Goal: Information Seeking & Learning: Check status

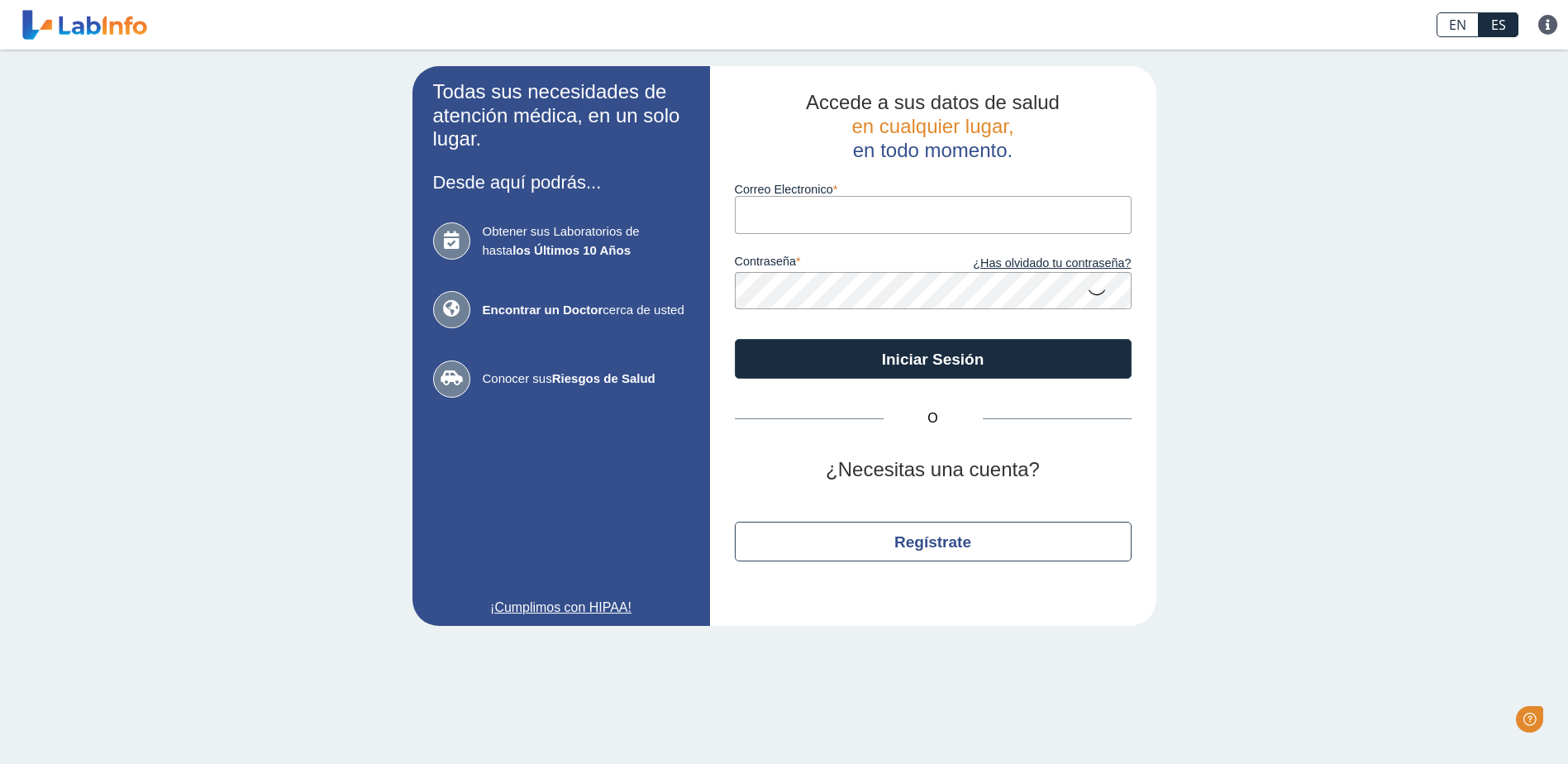
click at [760, 219] on input "Correo Electronico" at bounding box center [933, 215] width 397 height 37
type input "sreyesnieves@gmail.com"
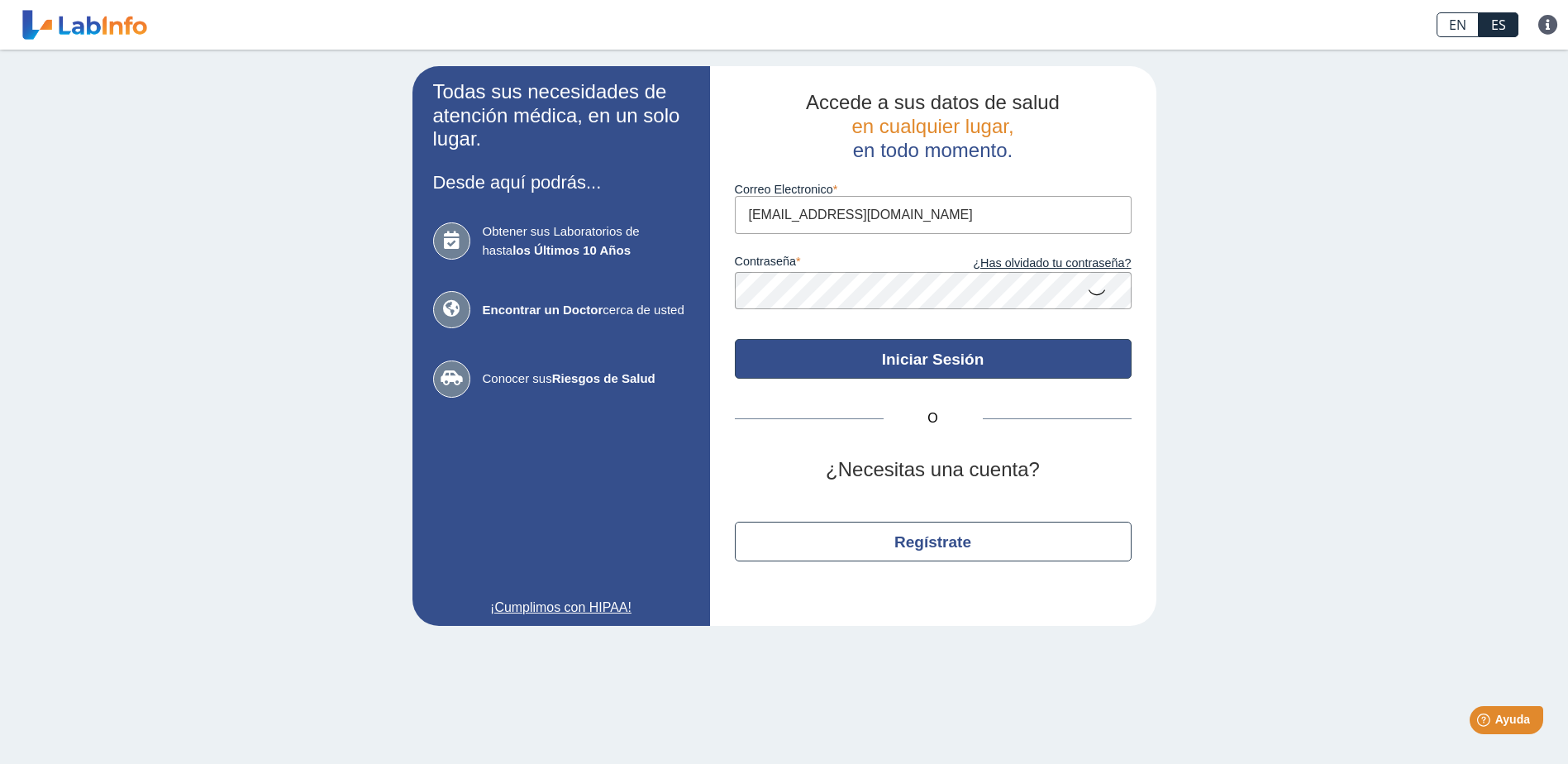
click at [956, 362] on button "Iniciar Sesión" at bounding box center [933, 359] width 397 height 40
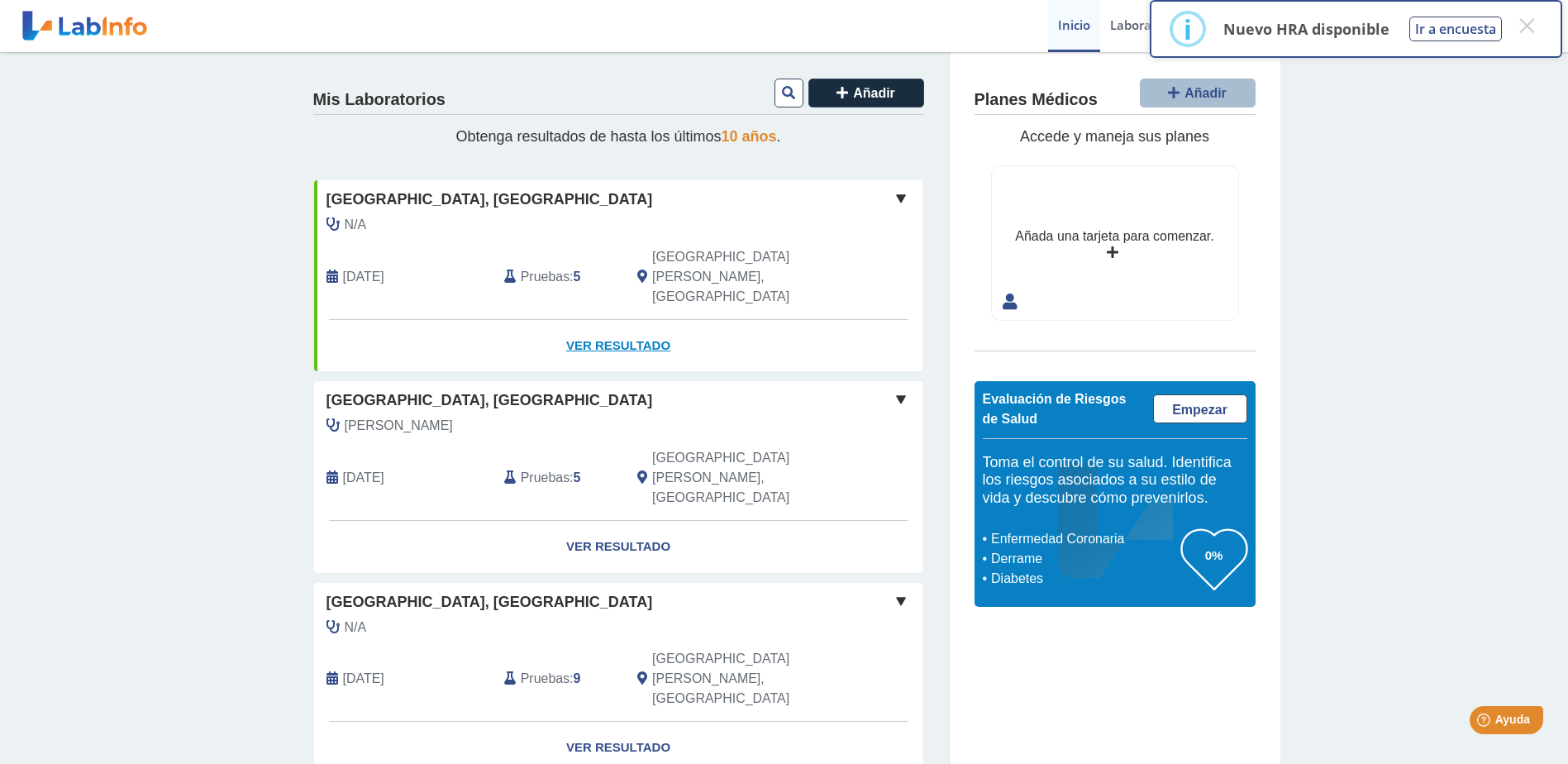
click at [614, 320] on link "Ver Resultado" at bounding box center [619, 345] width 610 height 52
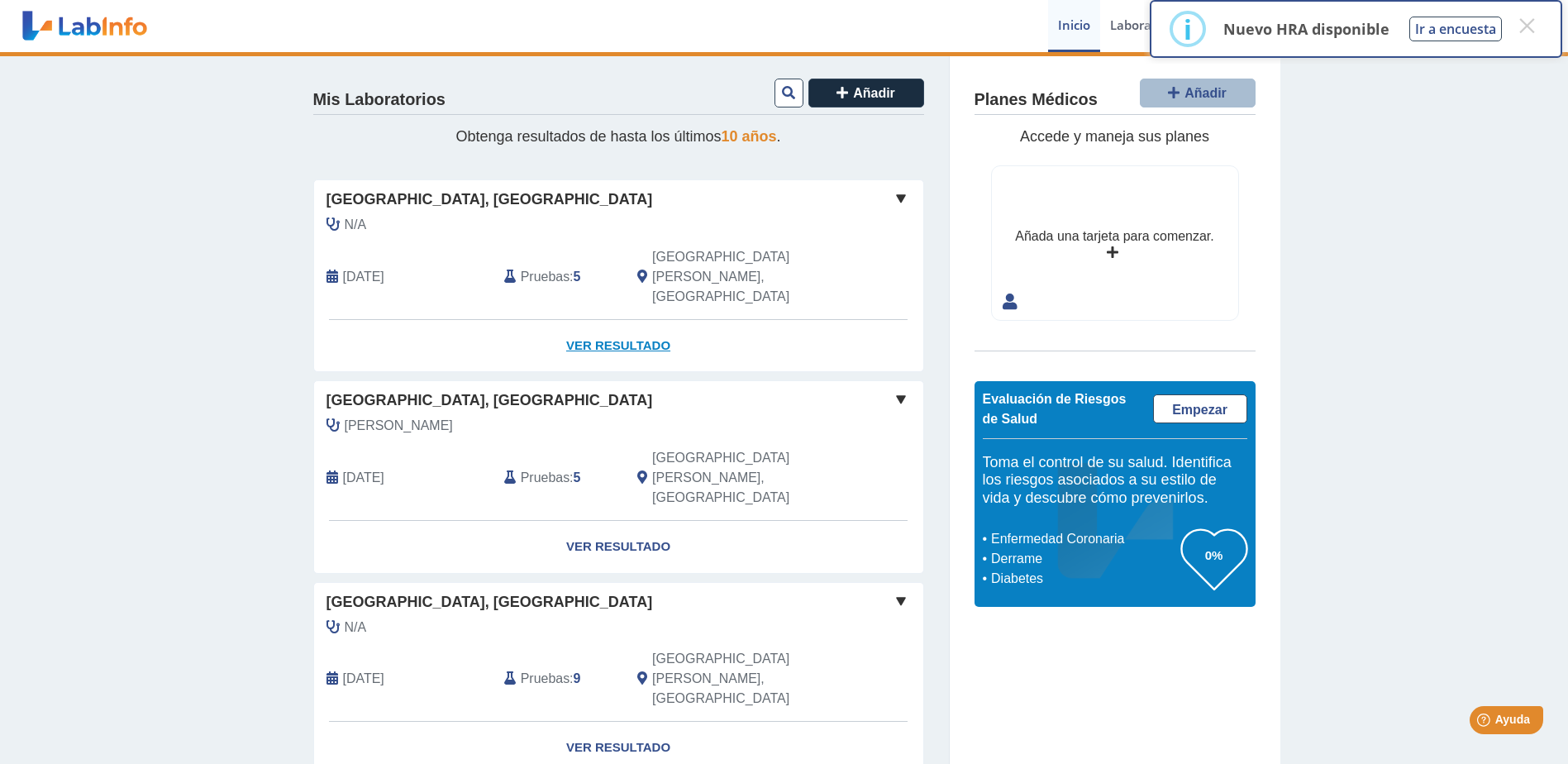
click at [614, 320] on link "Ver Resultado" at bounding box center [619, 345] width 610 height 52
click at [590, 320] on link "Ver Resultado" at bounding box center [619, 345] width 610 height 52
click at [891, 198] on span at bounding box center [901, 198] width 19 height 19
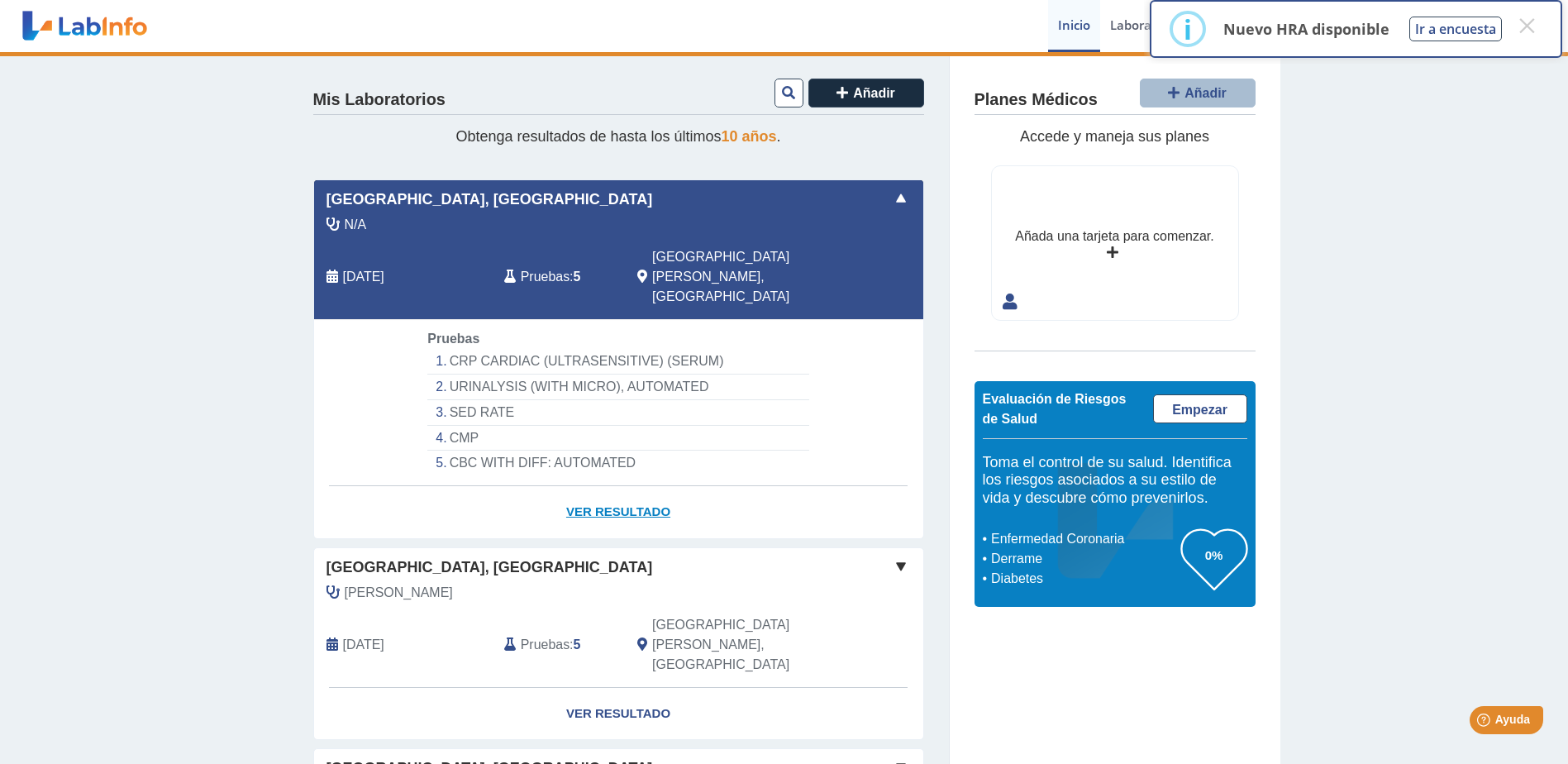
click at [600, 486] on link "Ver Resultado" at bounding box center [619, 511] width 610 height 52
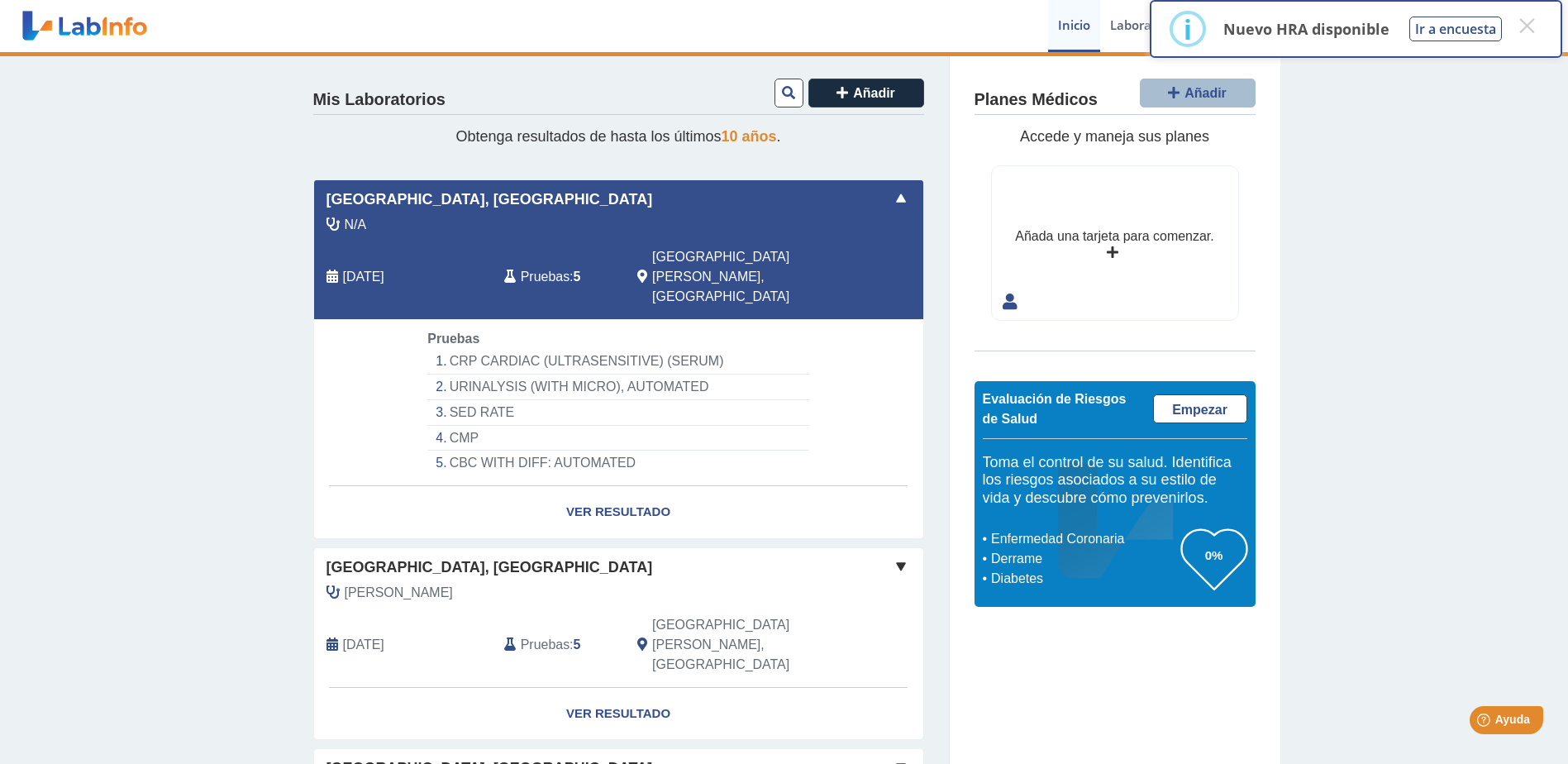
click at [501, 450] on li "CBC WITH DIFF: AUTOMATED" at bounding box center [617, 463] width 381 height 25
click at [650, 486] on link "Ver Resultado" at bounding box center [619, 511] width 610 height 52
click at [742, 486] on link "Ver Resultado" at bounding box center [619, 511] width 610 height 52
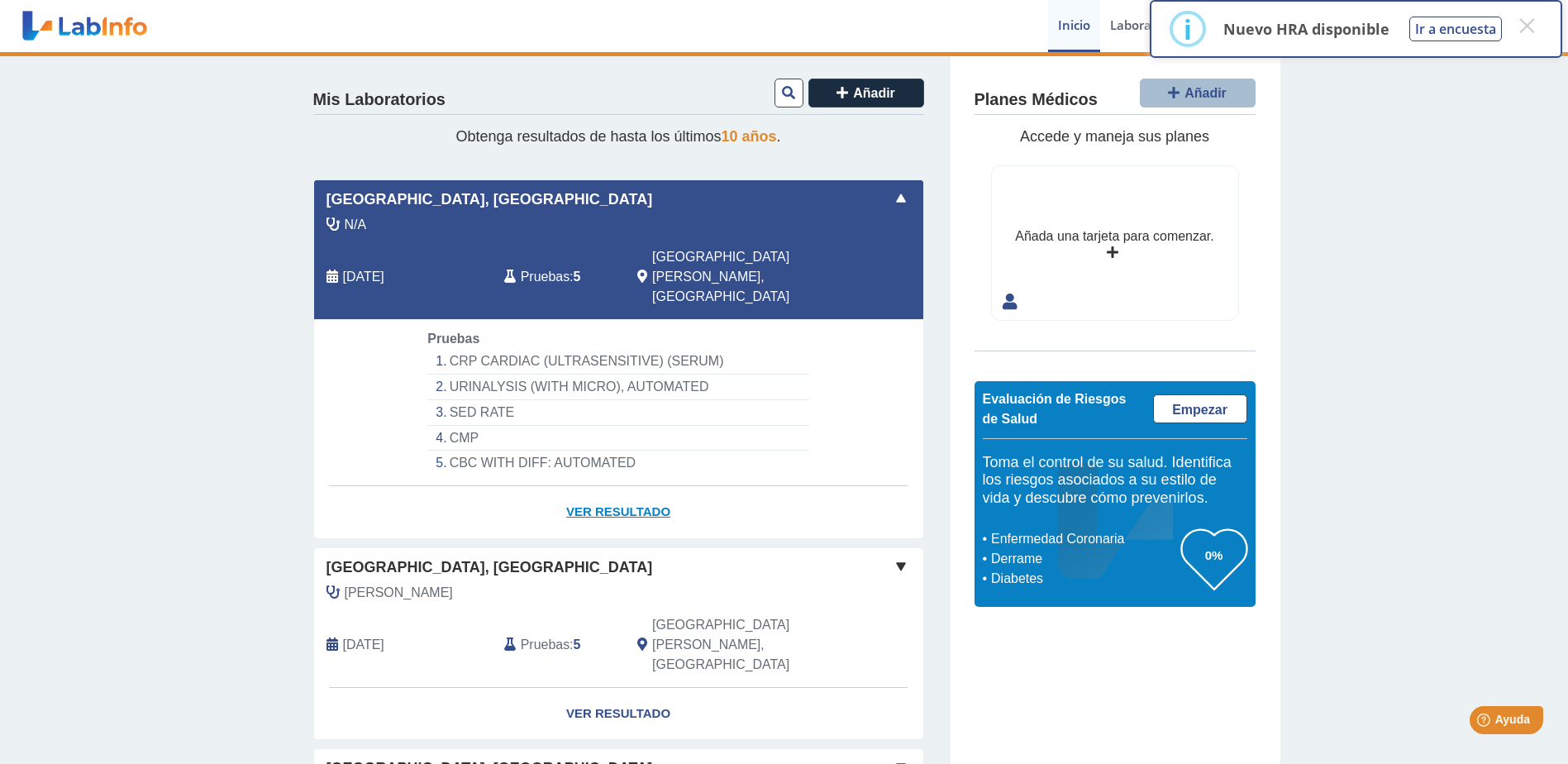
click at [648, 486] on link "Ver Resultado" at bounding box center [619, 511] width 610 height 52
click at [896, 193] on span at bounding box center [901, 198] width 19 height 19
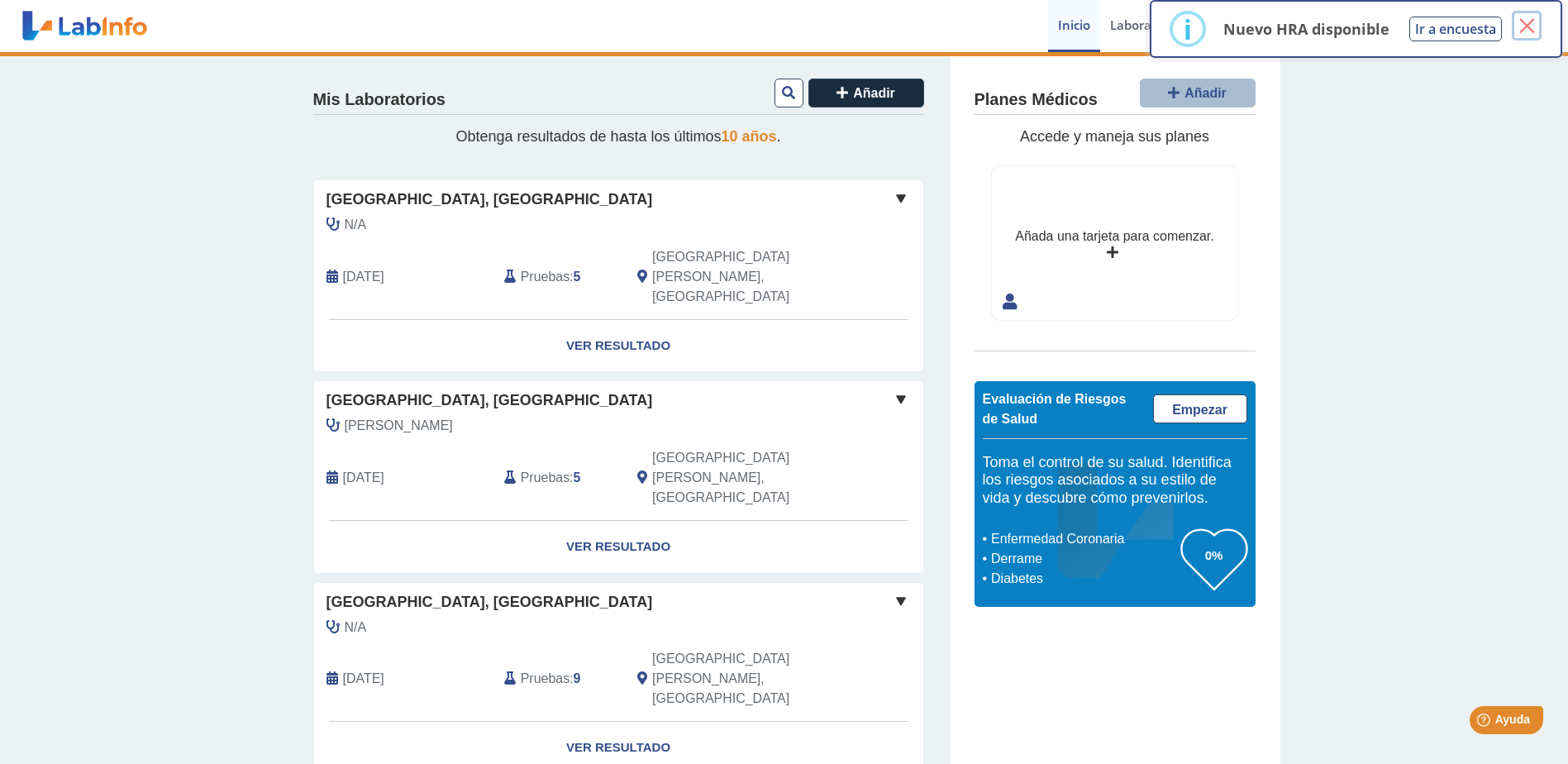
click at [1523, 19] on button "×" at bounding box center [1527, 26] width 30 height 30
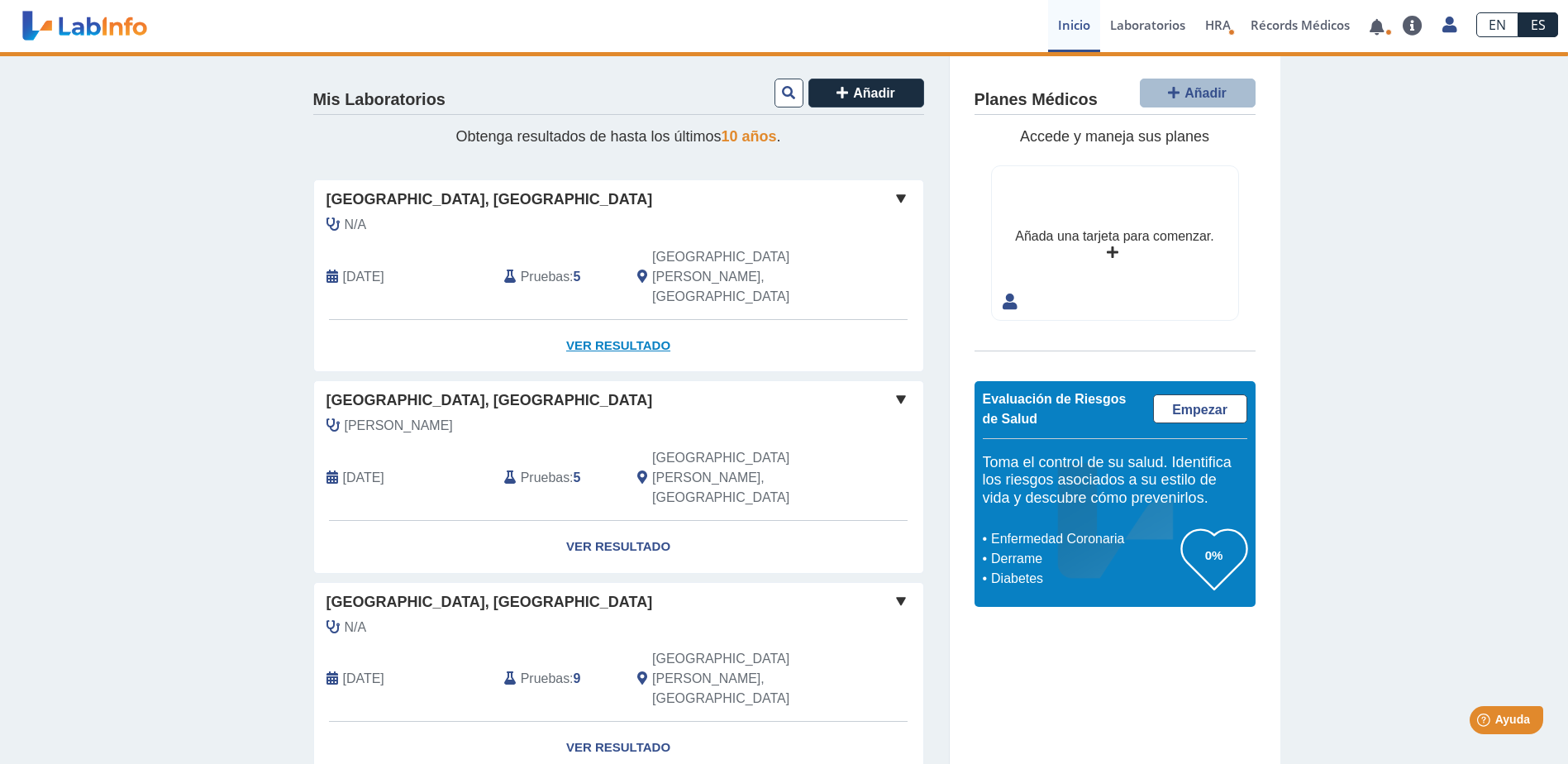
click at [616, 323] on link "Ver Resultado" at bounding box center [619, 345] width 610 height 52
click at [613, 320] on link "Ver Resultado" at bounding box center [619, 345] width 610 height 52
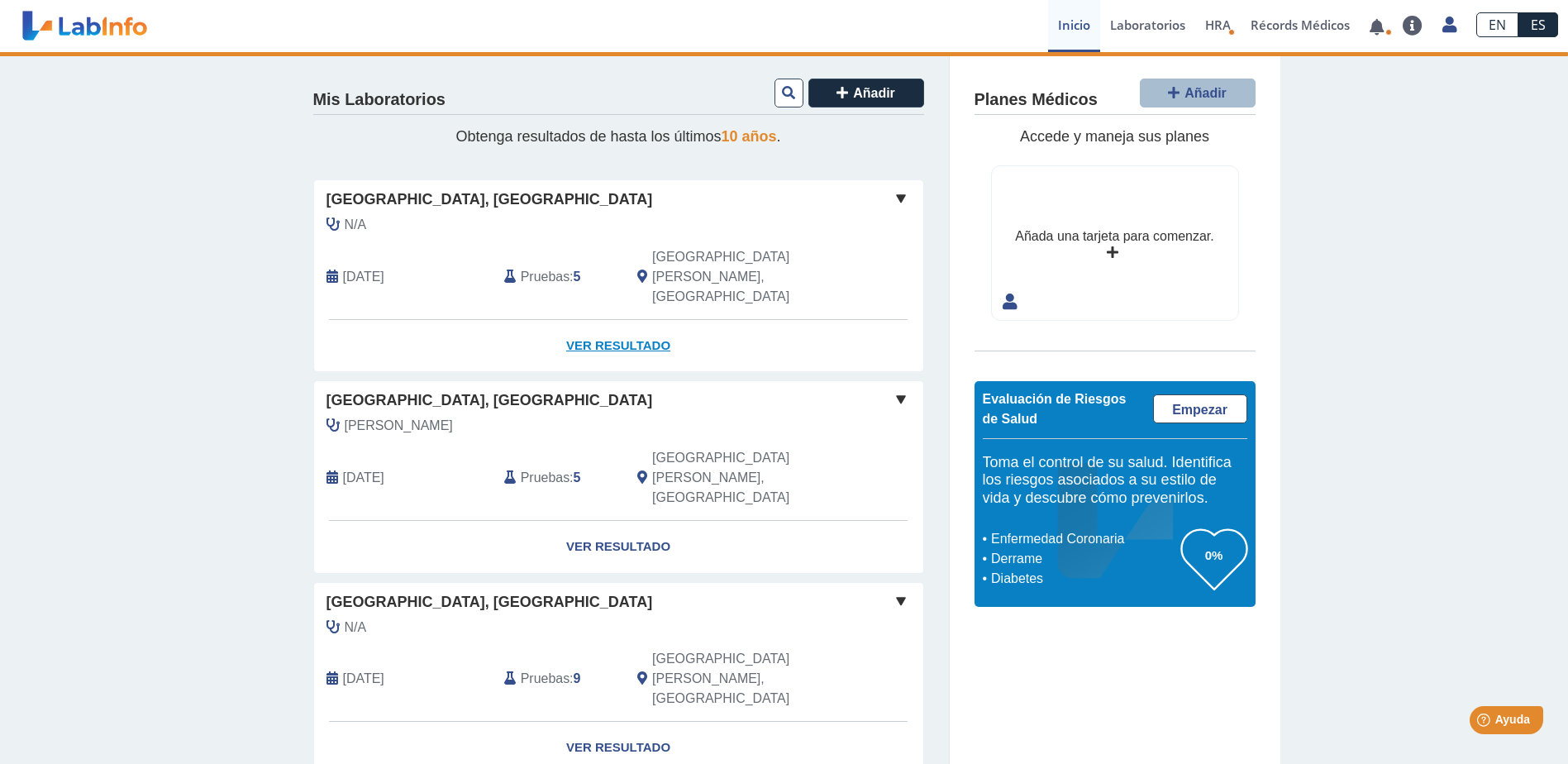
click at [613, 320] on link "Ver Resultado" at bounding box center [619, 345] width 610 height 52
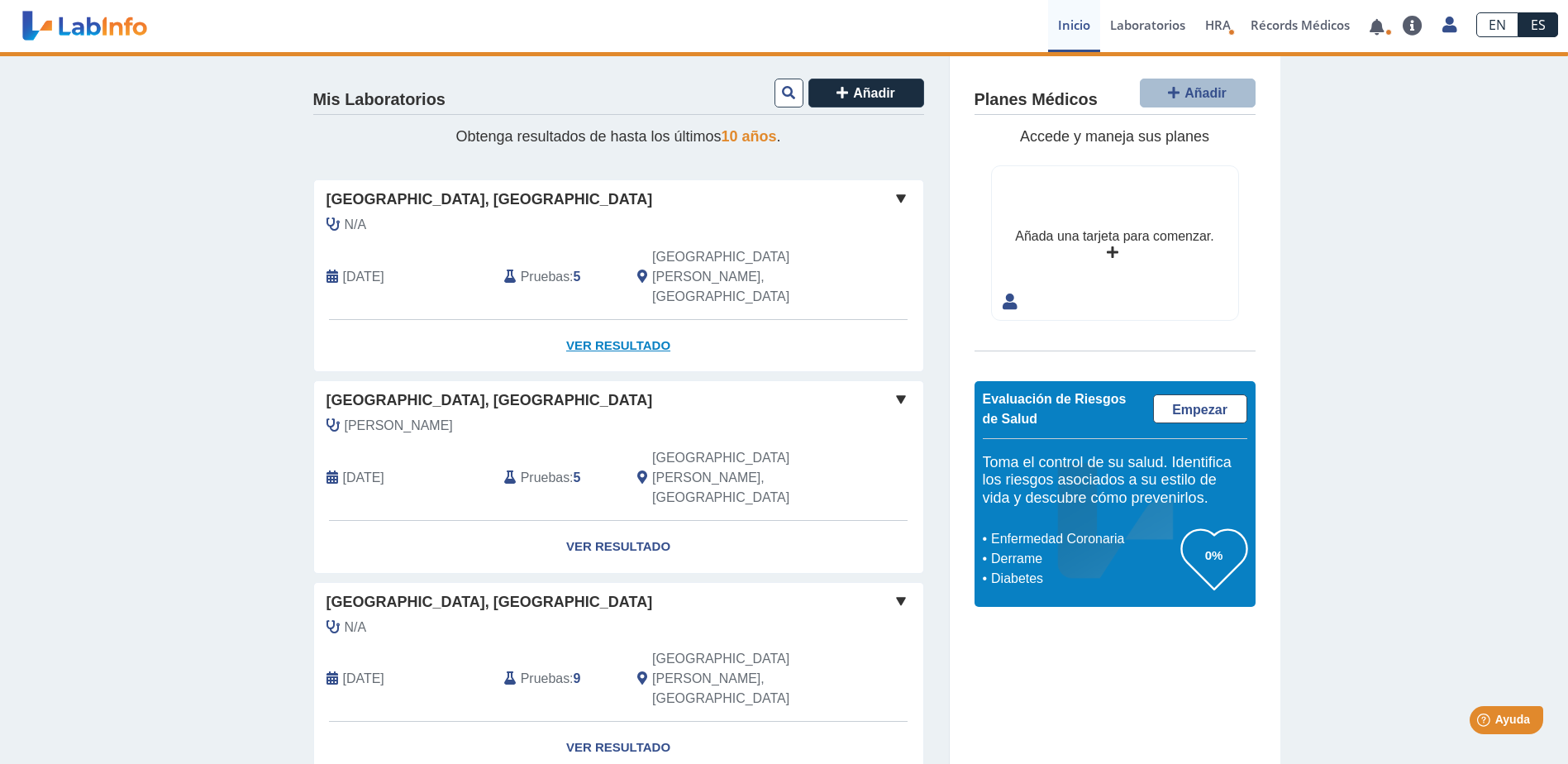
click at [613, 320] on link "Ver Resultado" at bounding box center [619, 345] width 610 height 52
click at [664, 320] on link "Ver Resultado" at bounding box center [619, 345] width 610 height 52
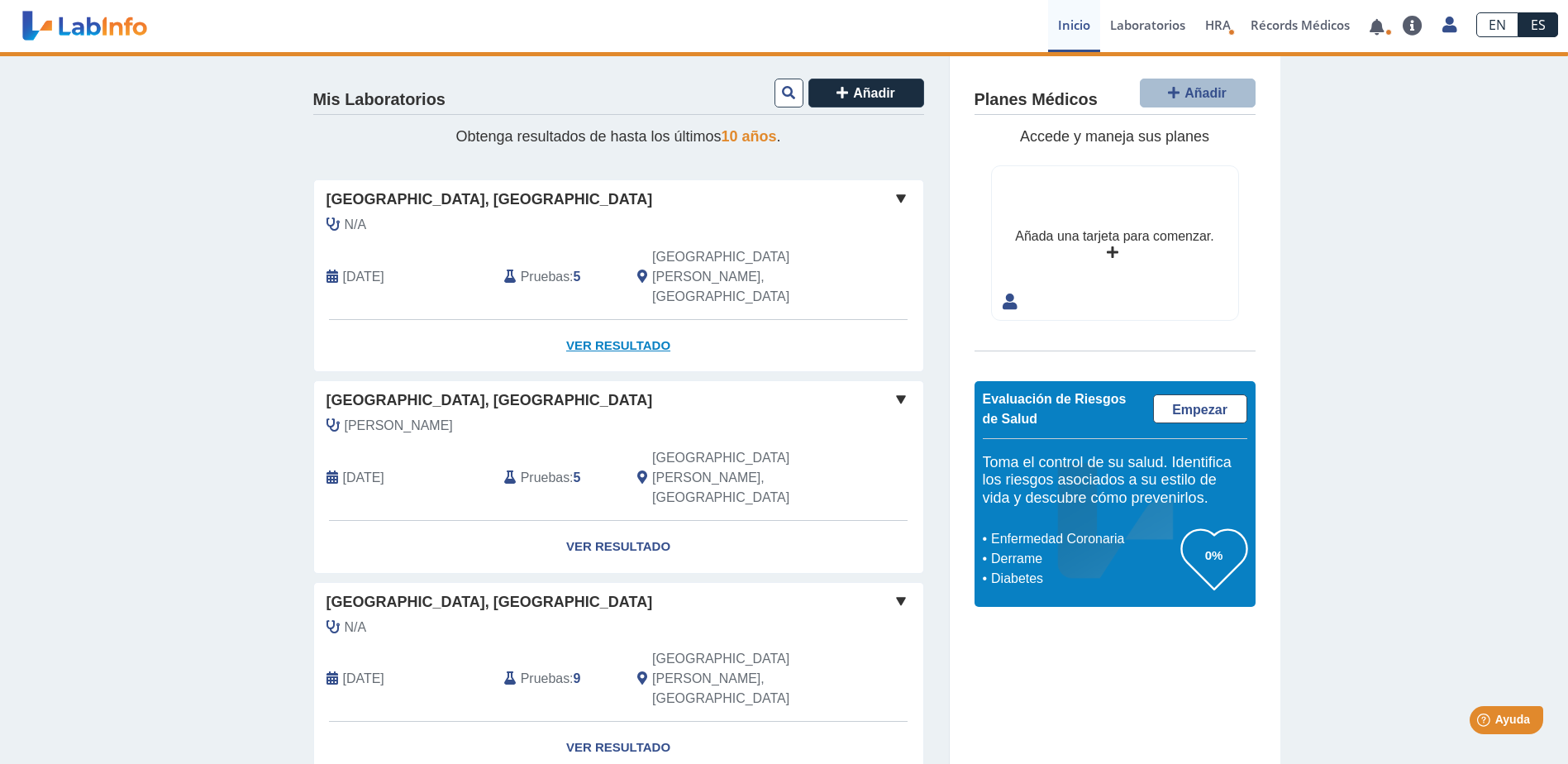
click at [664, 320] on link "Ver Resultado" at bounding box center [619, 345] width 610 height 52
click at [648, 320] on link "Ver Resultado" at bounding box center [619, 345] width 610 height 52
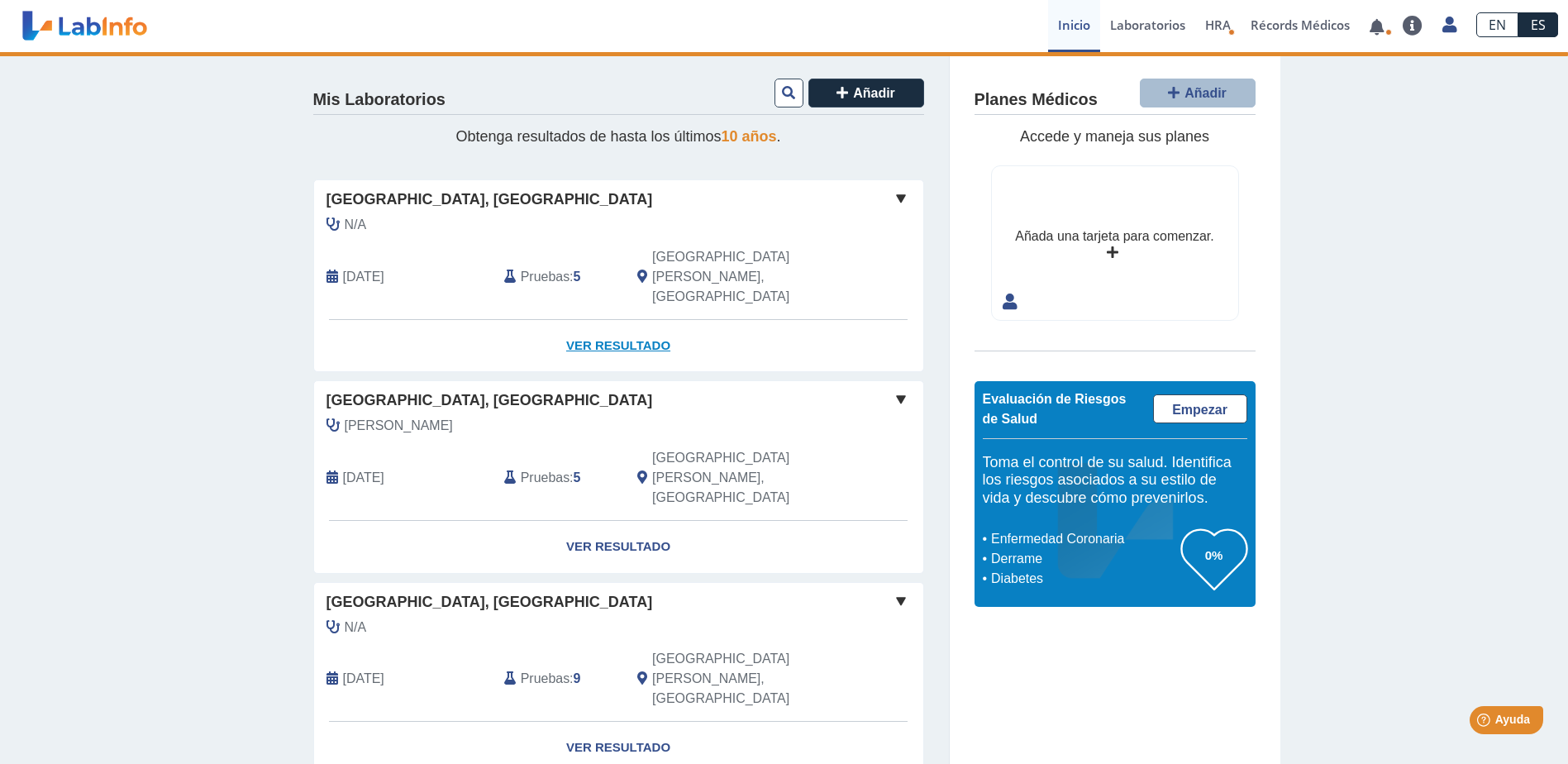
click at [617, 320] on link "Ver Resultado" at bounding box center [619, 345] width 610 height 52
click at [610, 320] on link "Ver Resultado" at bounding box center [619, 345] width 610 height 52
click at [617, 320] on link "Ver Resultado" at bounding box center [619, 345] width 610 height 52
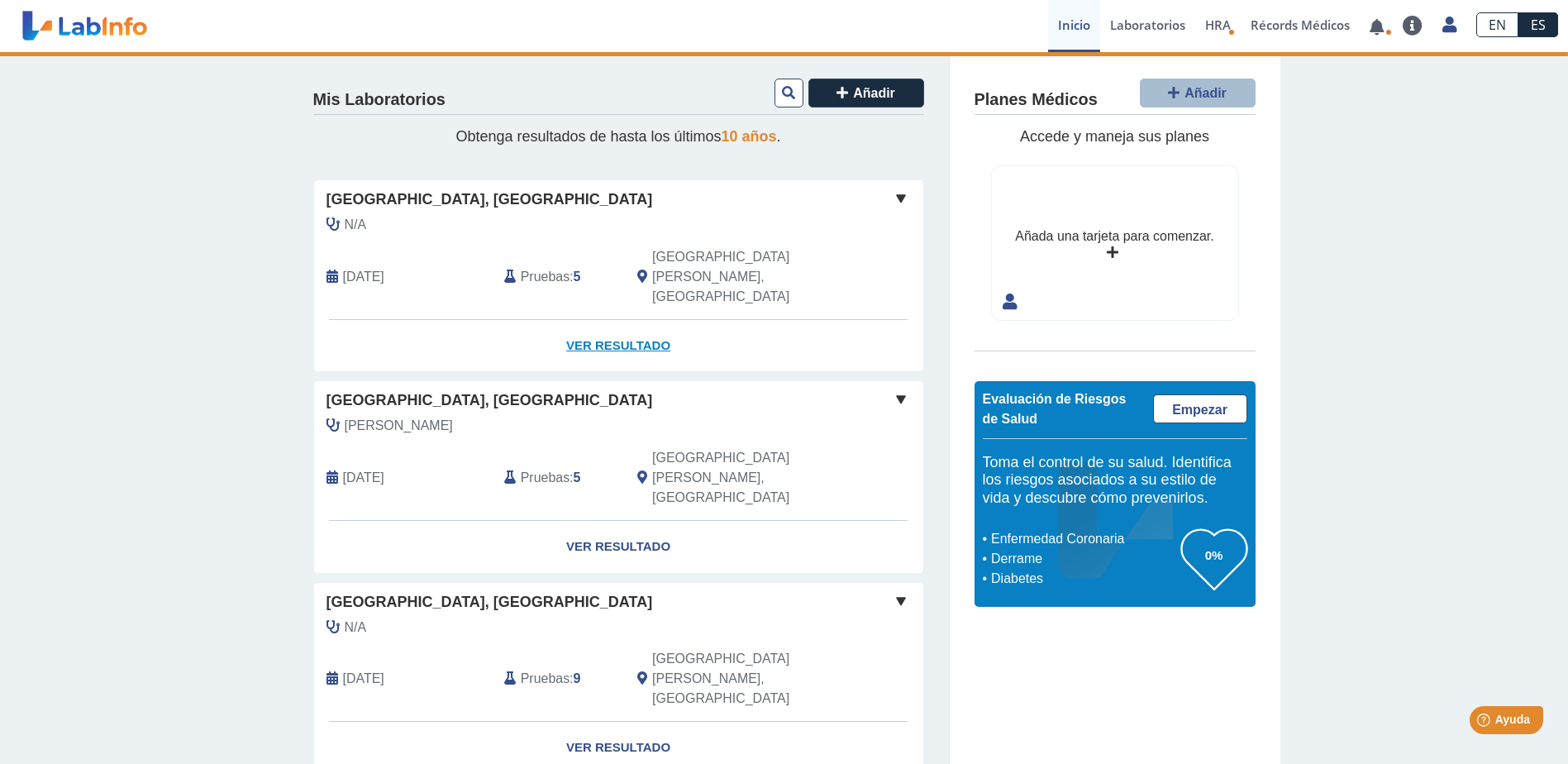
click at [617, 320] on link "Ver Resultado" at bounding box center [619, 345] width 610 height 52
drag, startPoint x: 608, startPoint y: 302, endPoint x: 555, endPoint y: 314, distance: 54.3
click at [555, 320] on link "Ver Resultado" at bounding box center [619, 345] width 610 height 52
click at [598, 320] on link "Ver Resultado" at bounding box center [619, 345] width 610 height 52
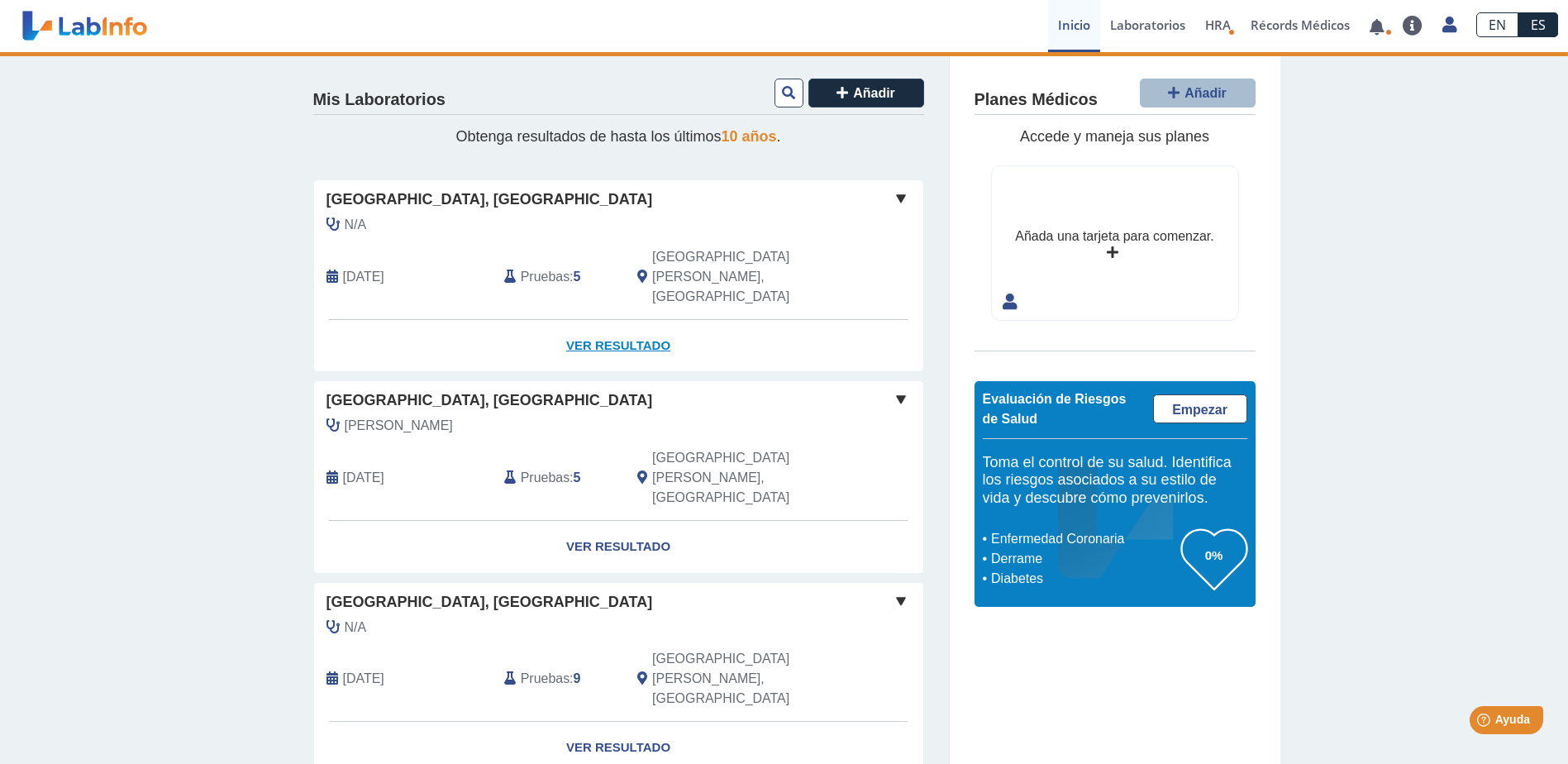
click at [598, 320] on link "Ver Resultado" at bounding box center [619, 345] width 610 height 52
click at [599, 320] on link "Ver Resultado" at bounding box center [619, 345] width 610 height 52
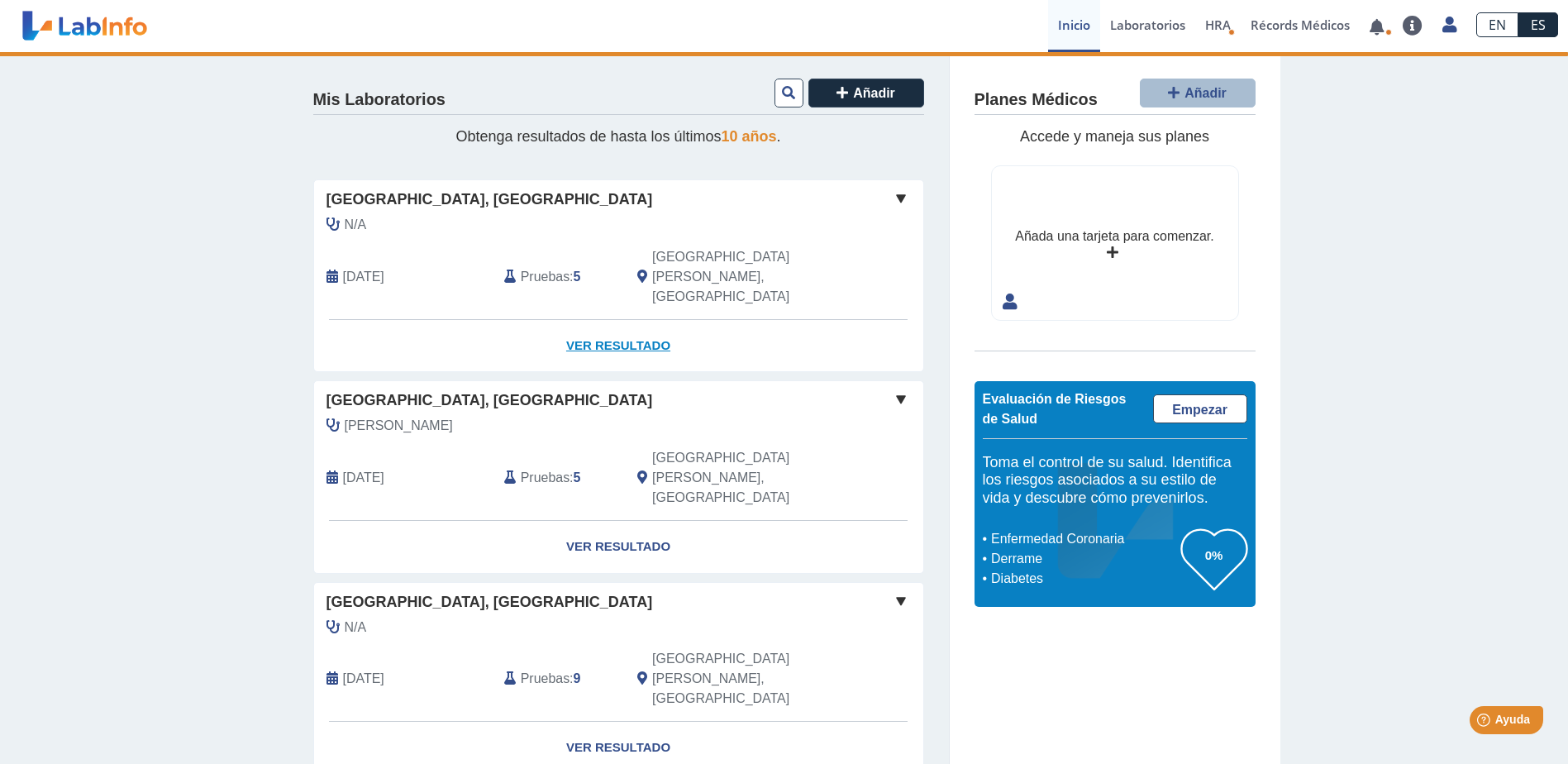
click at [630, 320] on link "Ver Resultado" at bounding box center [619, 345] width 610 height 52
click at [1078, 30] on link "Inicio" at bounding box center [1074, 26] width 52 height 52
click at [1077, 22] on link "Inicio" at bounding box center [1074, 26] width 52 height 52
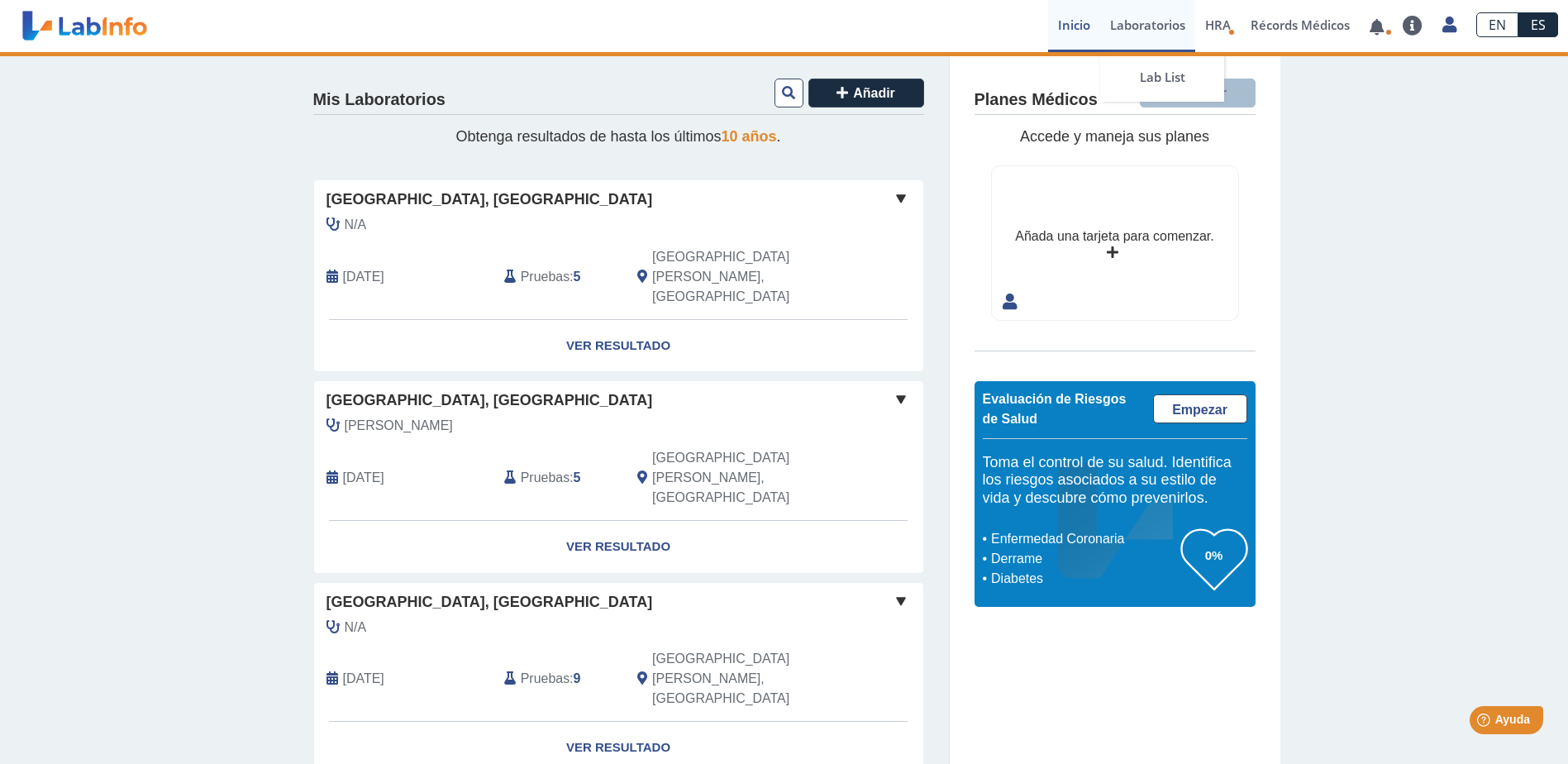
click at [1142, 17] on link "Laboratorios" at bounding box center [1148, 26] width 95 height 52
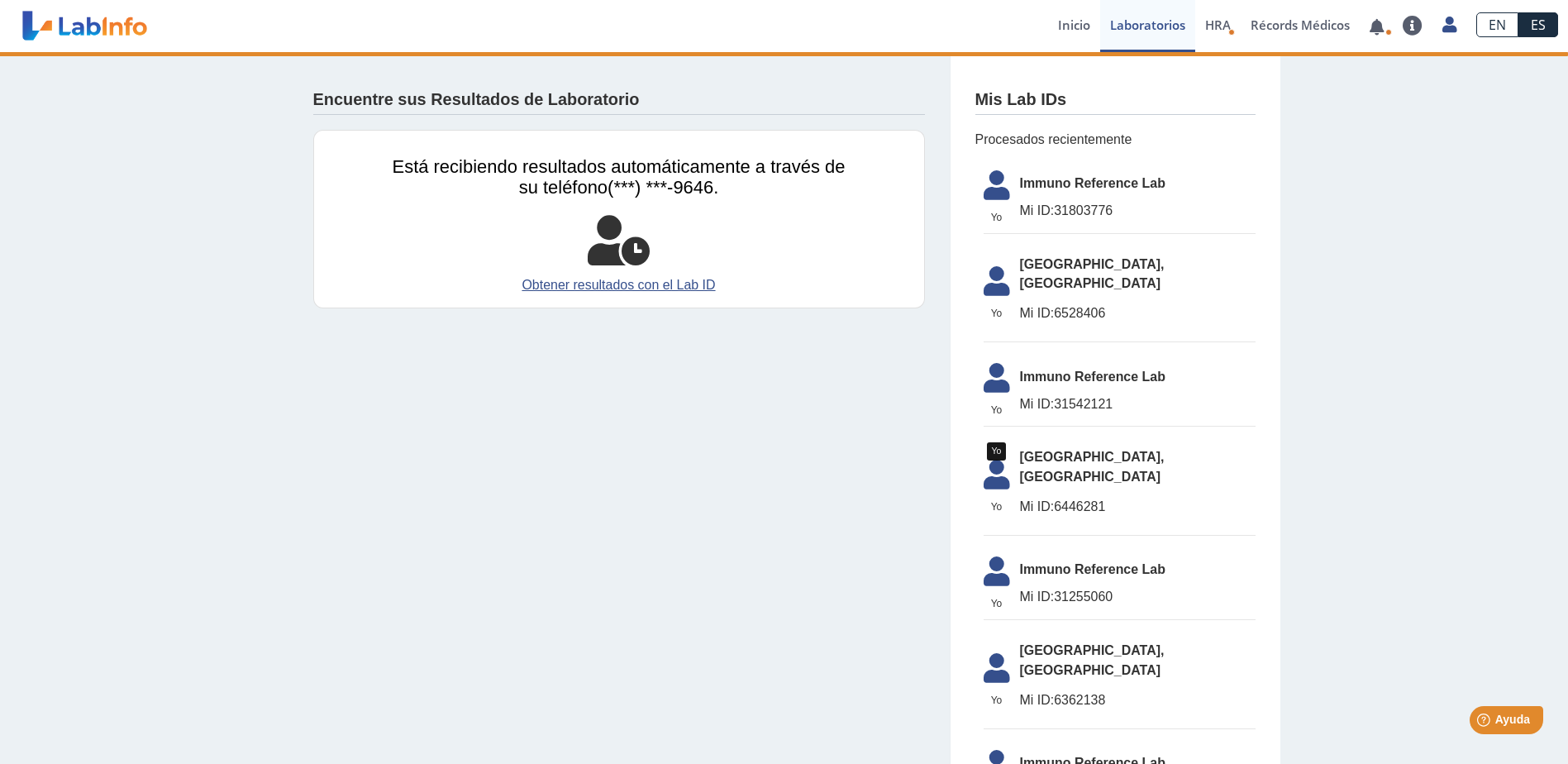
click at [993, 201] on icon at bounding box center [997, 190] width 46 height 40
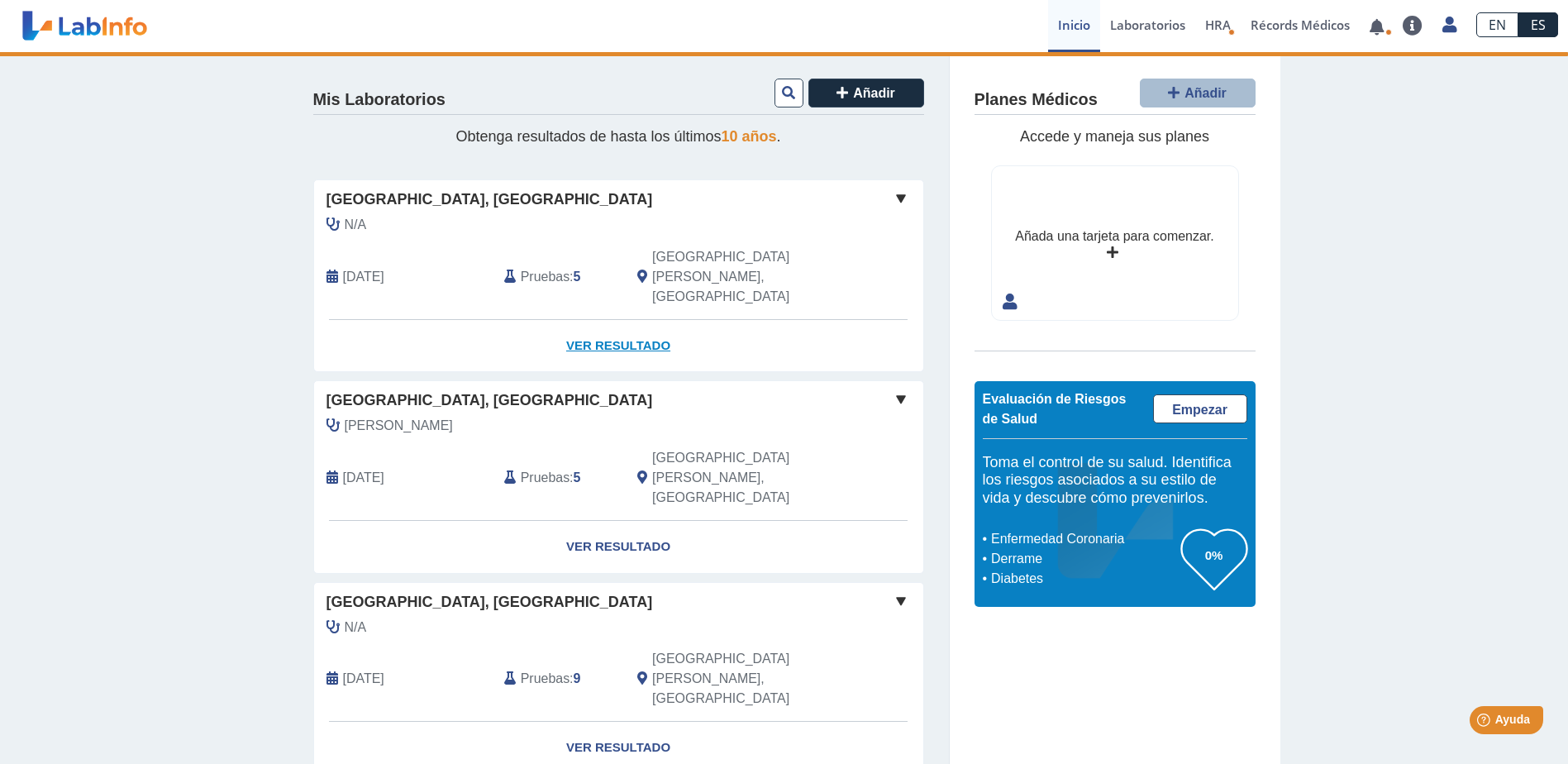
click at [607, 320] on link "Ver Resultado" at bounding box center [619, 345] width 610 height 52
click at [610, 521] on link "Ver Resultado" at bounding box center [619, 547] width 610 height 52
click at [634, 320] on link "Ver Resultado" at bounding box center [619, 345] width 610 height 52
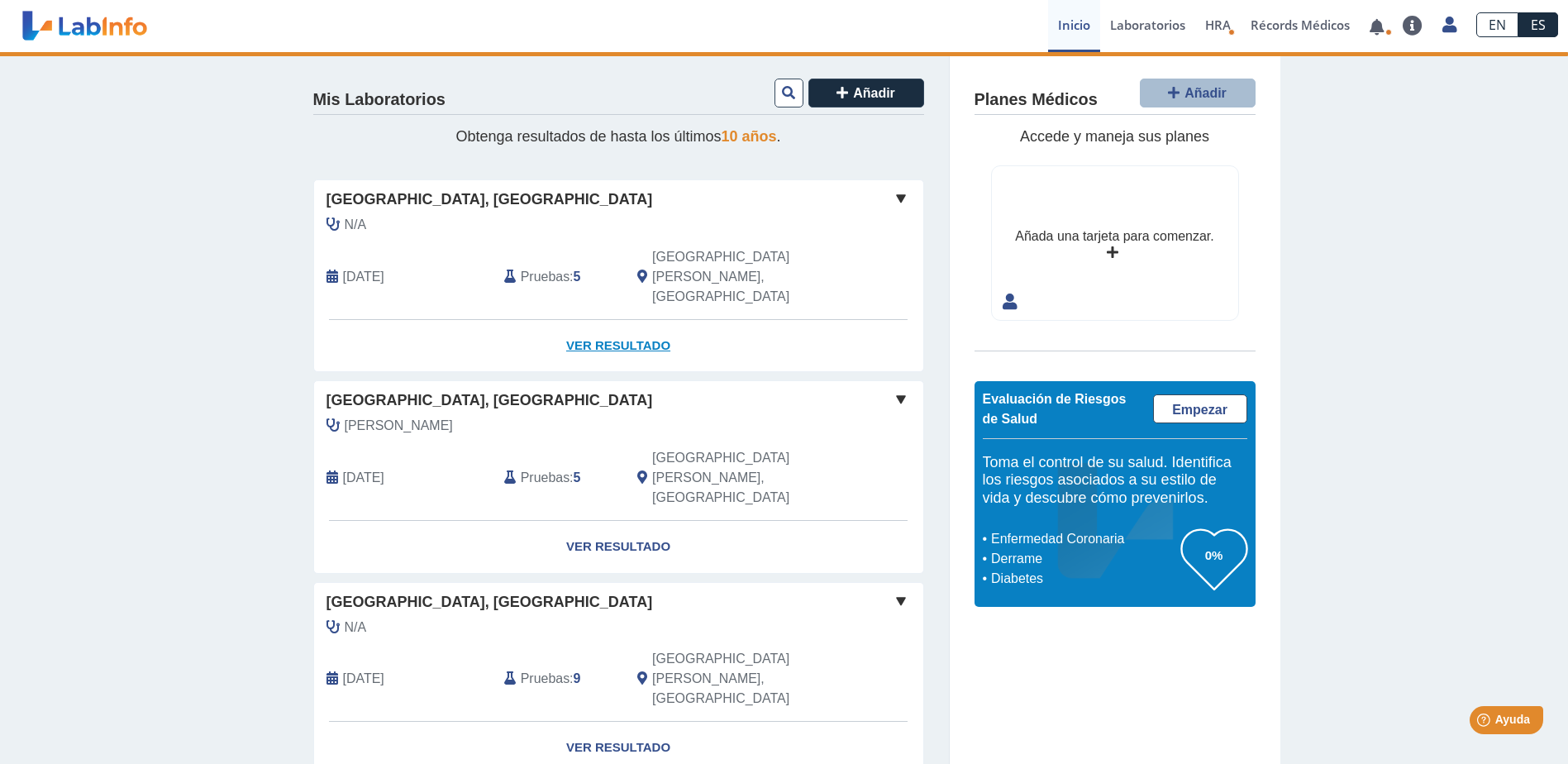
click at [634, 320] on link "Ver Resultado" at bounding box center [619, 345] width 610 height 52
click at [1158, 72] on link "Lab List" at bounding box center [1163, 77] width 124 height 49
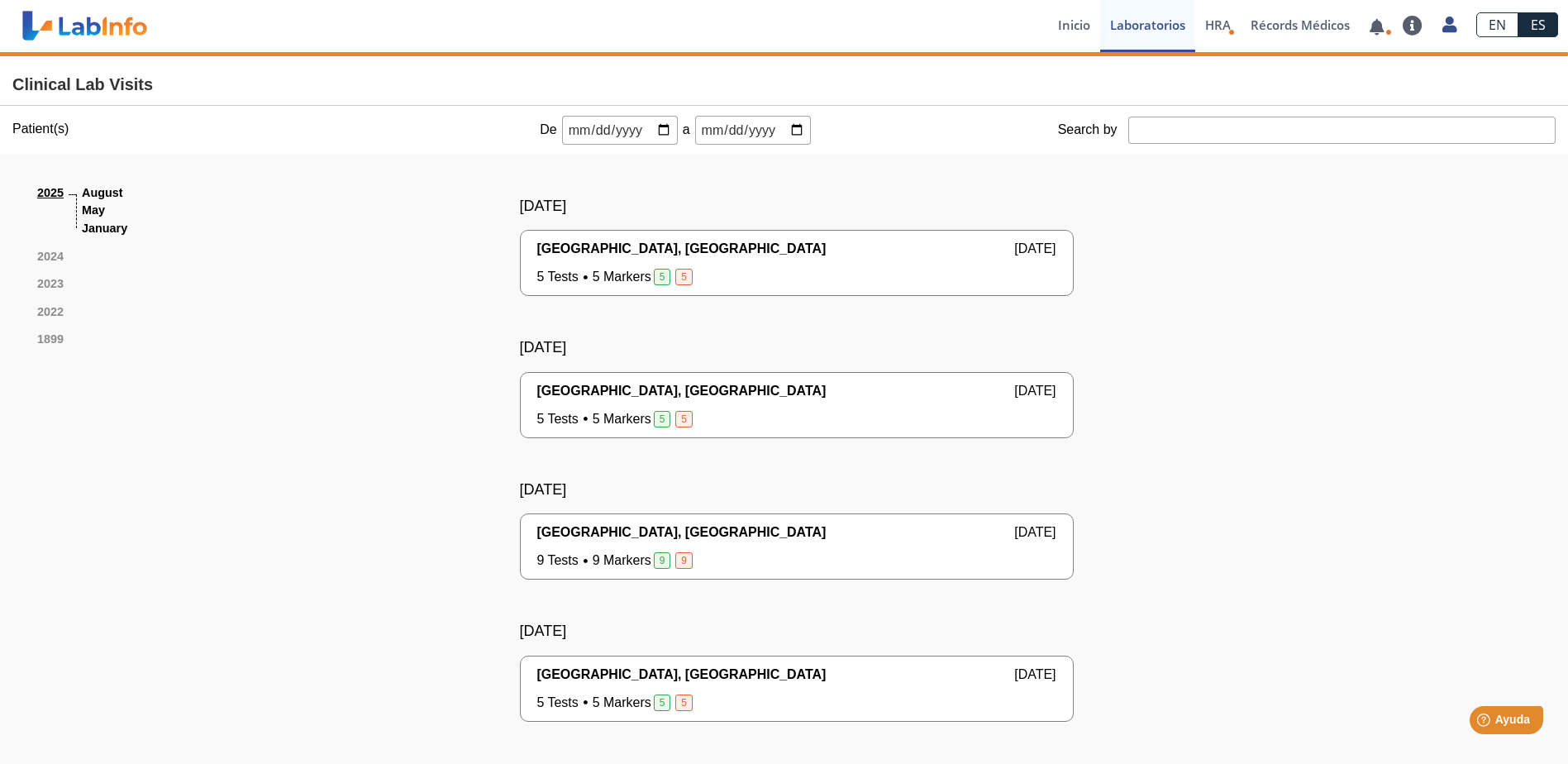
click at [984, 260] on div "Hospital Metropolitano, Rio Piedras Aug 26, 2025 5 Tests 5 Markers 5 5 Yo Yo" at bounding box center [797, 262] width 519 height 48
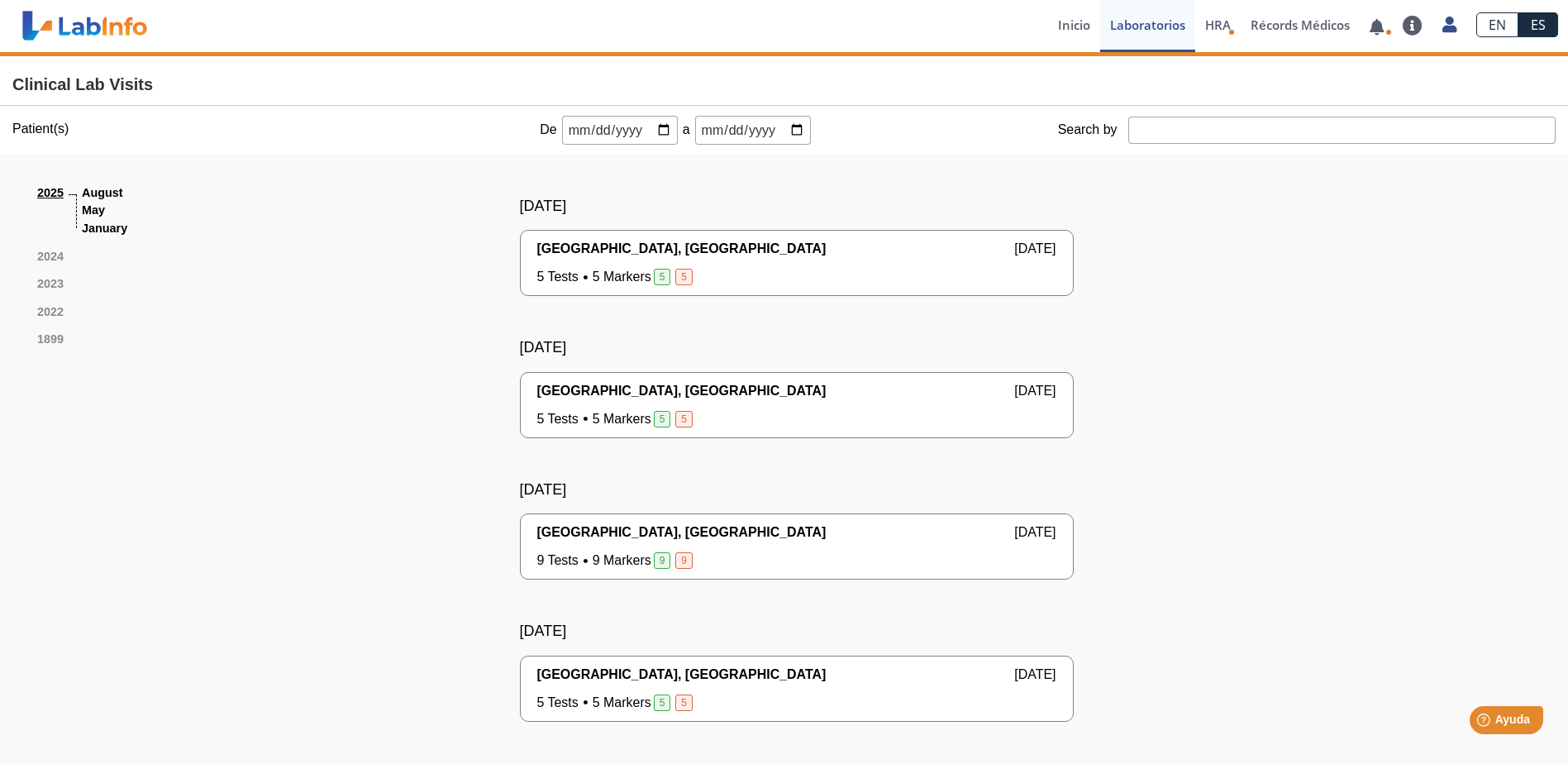
click at [984, 260] on div "Hospital Metropolitano, Rio Piedras Aug 26, 2025 5 Tests 5 Markers 5 5 Yo Yo" at bounding box center [797, 262] width 519 height 48
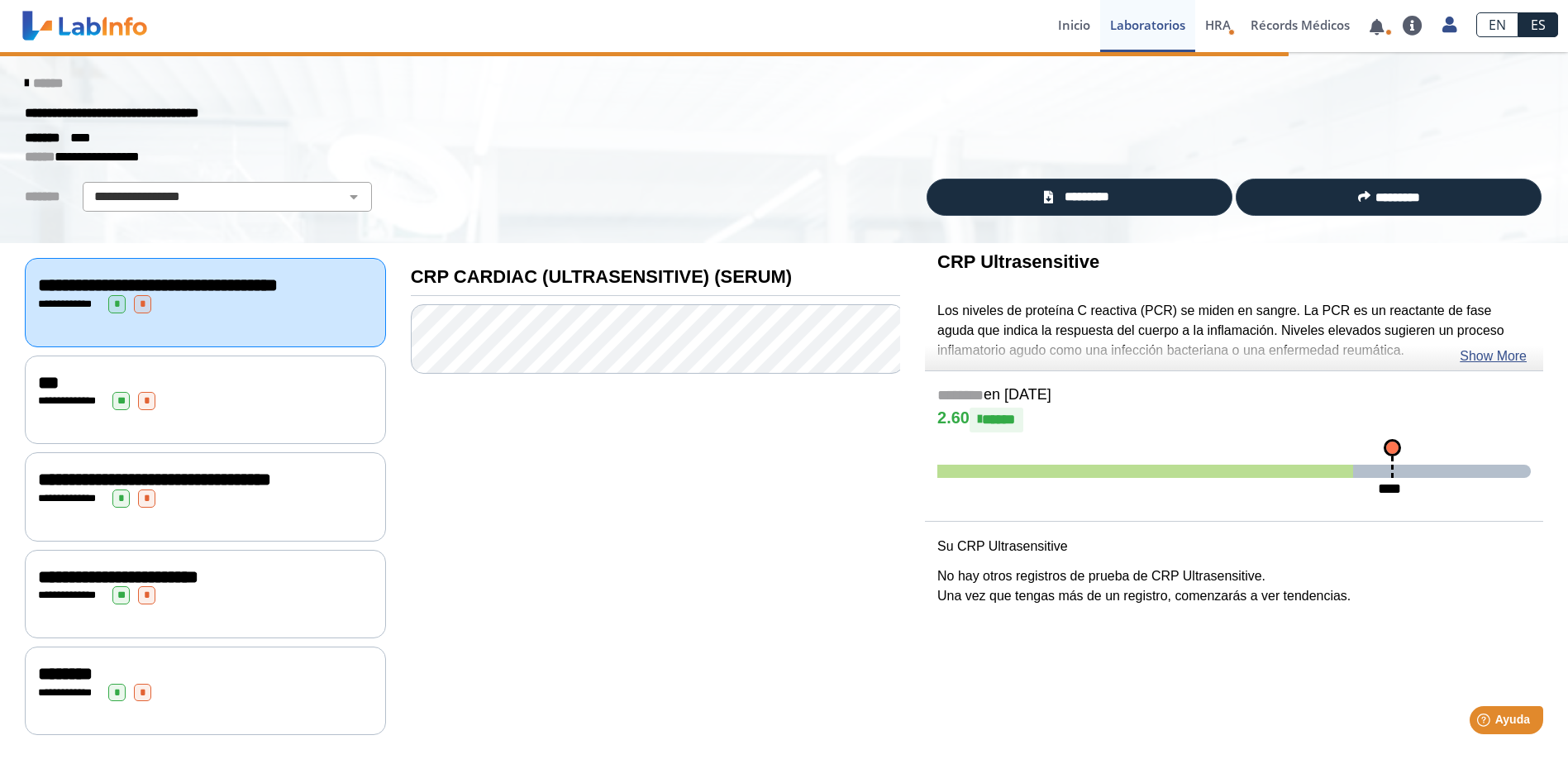
click at [89, 294] on span "**********" at bounding box center [157, 285] width 239 height 19
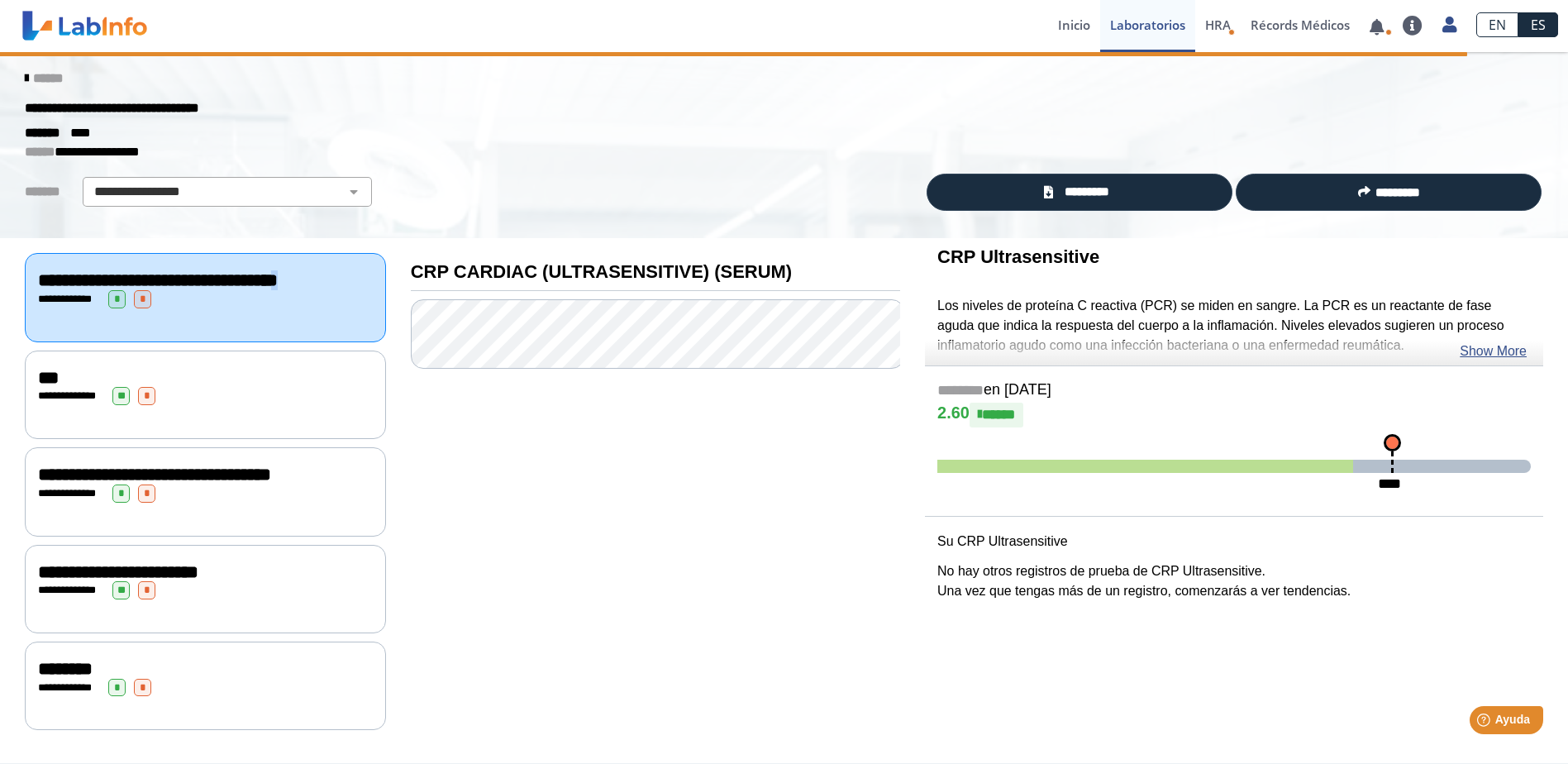
scroll to position [14, 0]
click at [113, 308] on span "*" at bounding box center [117, 299] width 18 height 19
drag, startPoint x: 113, startPoint y: 309, endPoint x: 45, endPoint y: 305, distance: 68.1
click at [46, 304] on span "**********" at bounding box center [68, 299] width 45 height 11
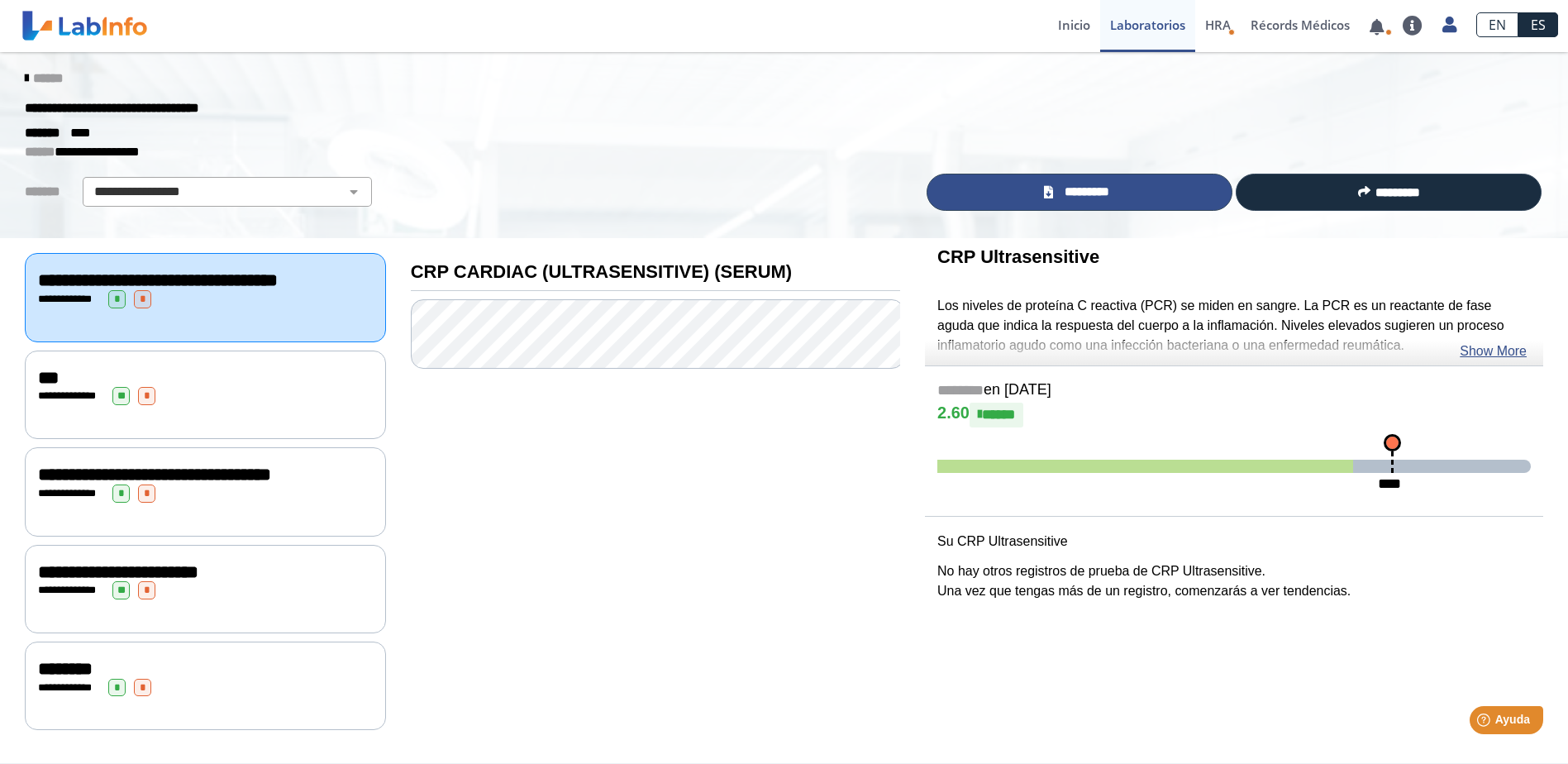
click at [1064, 183] on span "*********" at bounding box center [1087, 193] width 57 height 19
